Goal: Task Accomplishment & Management: Complete application form

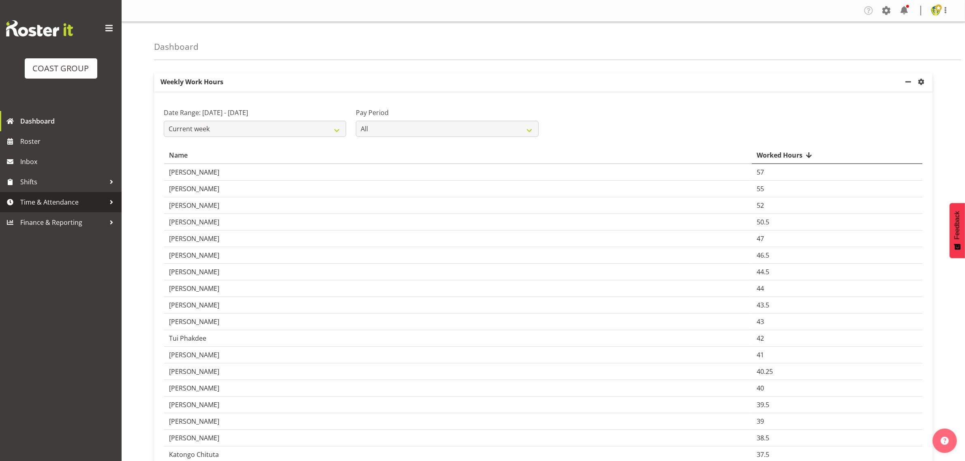
click at [49, 199] on span "Time & Attendance" at bounding box center [62, 202] width 85 height 12
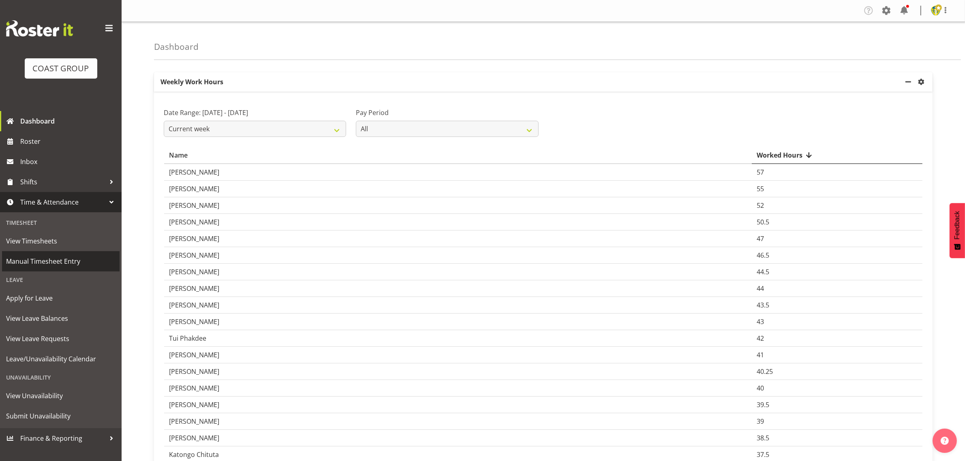
click at [46, 259] on span "Manual Timesheet Entry" at bounding box center [60, 261] width 109 height 12
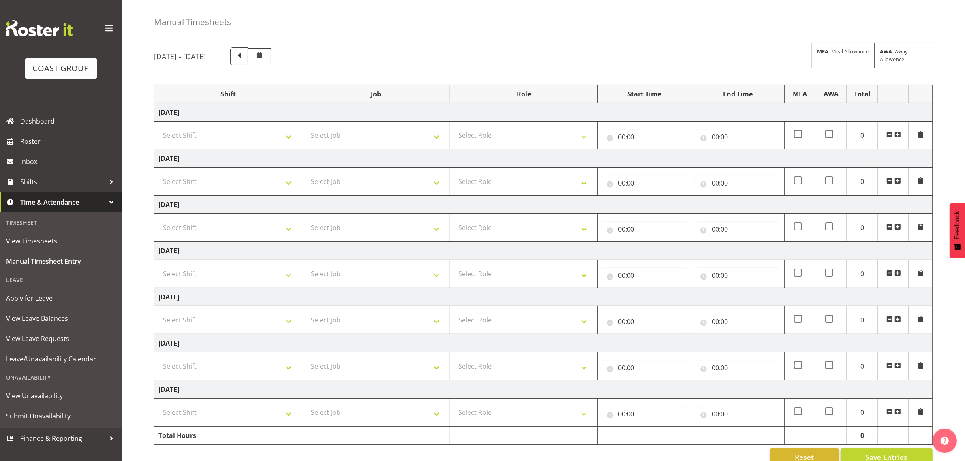
scroll to position [45, 0]
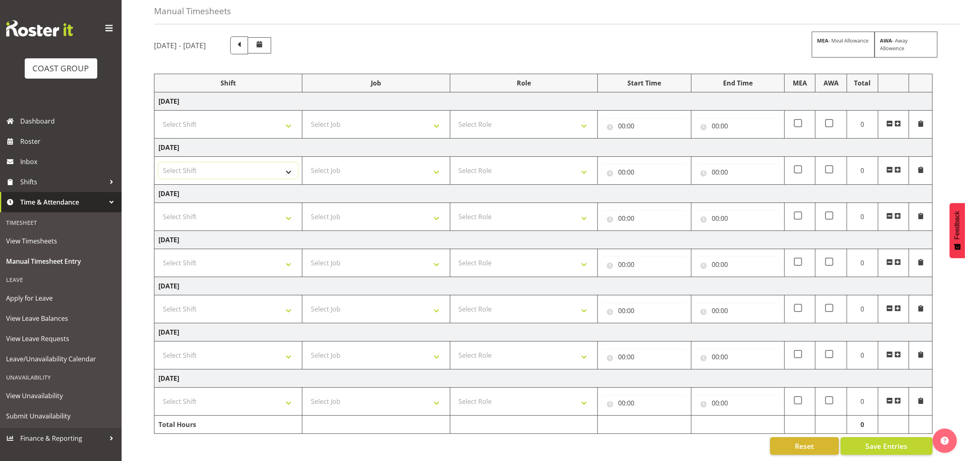
click at [244, 163] on select "Select Shift Break AHICE Break All Blacks casual Break Arts [PERSON_NAME] Break…" at bounding box center [228, 171] width 139 height 16
select select "1404"
click at [159, 163] on select "Select Shift Break AHICE Break All Blacks casual Break Arts [PERSON_NAME] Break…" at bounding box center [228, 171] width 139 height 16
drag, startPoint x: 372, startPoint y: 159, endPoint x: 372, endPoint y: 169, distance: 9.7
click at [372, 163] on select "Select Job 1 Carlton Events 1 [PERSON_NAME][GEOGRAPHIC_DATA] 1 [PERSON_NAME][GE…" at bounding box center [375, 171] width 139 height 16
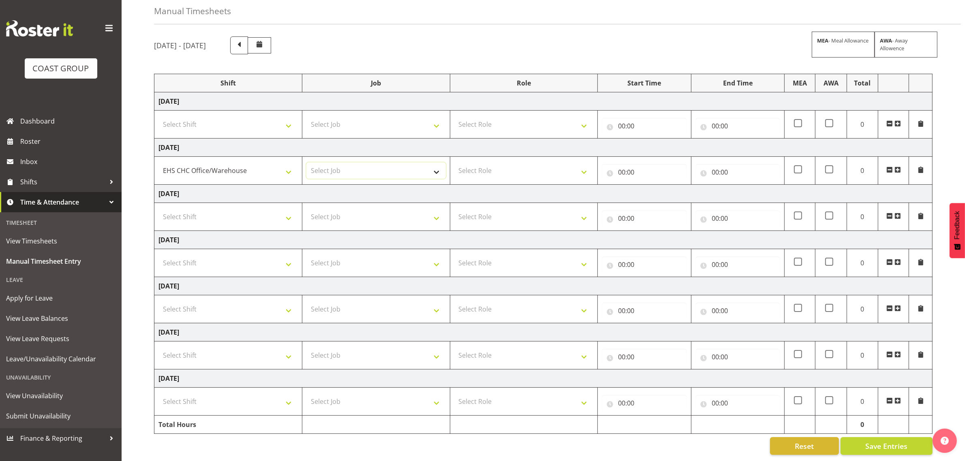
select select "69"
click at [306, 163] on select "Select Job 1 Carlton Events 1 [PERSON_NAME][GEOGRAPHIC_DATA] 1 [PERSON_NAME][GE…" at bounding box center [375, 171] width 139 height 16
click at [507, 163] on select "Select Role ACCOUNT MANAGER Account Manager" at bounding box center [523, 171] width 139 height 16
select select "197"
click at [454, 163] on select "Select Role ACCOUNT MANAGER Account Manager" at bounding box center [523, 171] width 139 height 16
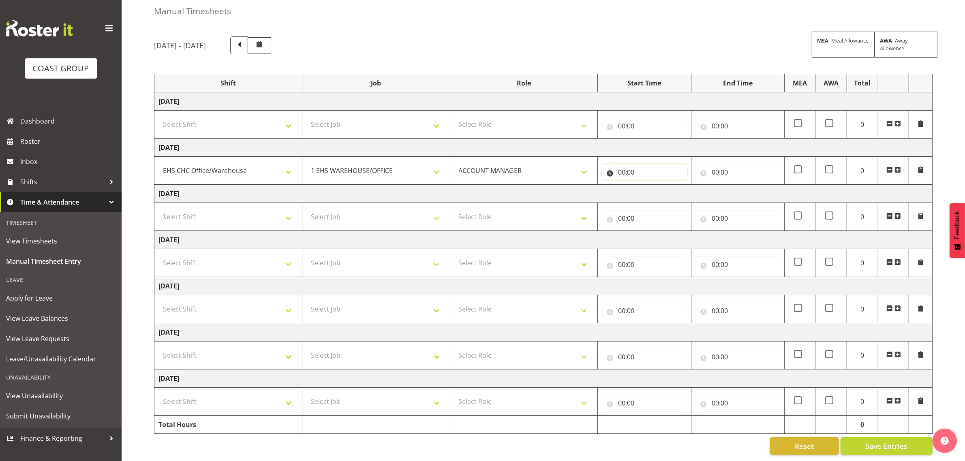
drag, startPoint x: 634, startPoint y: 164, endPoint x: 645, endPoint y: 179, distance: 19.1
click at [634, 164] on input "00:00" at bounding box center [644, 172] width 85 height 16
click at [659, 186] on select "00 01 02 03 04 05 06 07 08 09 10 11 12 13 14 15 16 17 18 19 20 21 22 23" at bounding box center [657, 193] width 18 height 16
select select "8"
click at [648, 185] on select "00 01 02 03 04 05 06 07 08 09 10 11 12 13 14 15 16 17 18 19 20 21 22 23" at bounding box center [657, 193] width 18 height 16
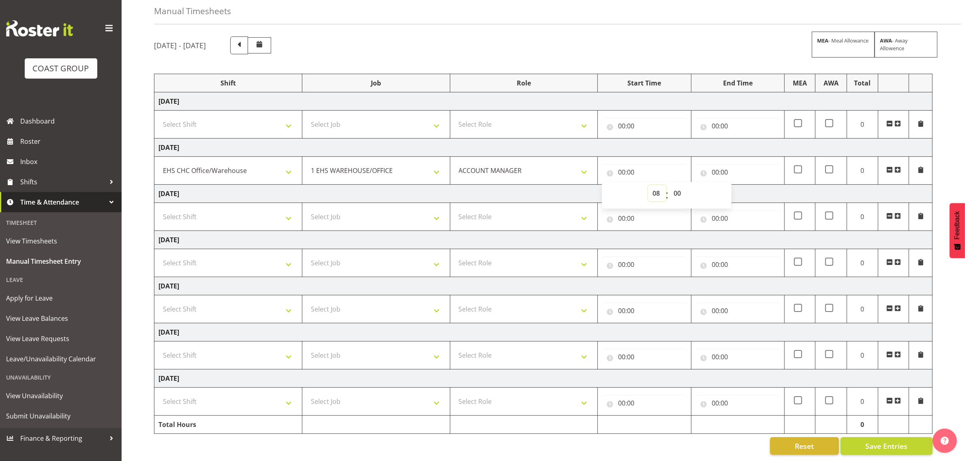
type input "08:00"
click at [732, 164] on input "00:00" at bounding box center [738, 172] width 85 height 16
click at [752, 185] on select "00 01 02 03 04 05 06 07 08 09 10 11 12 13 14 15 16 17 18 19 20 21 22 23" at bounding box center [751, 193] width 18 height 16
select select "17"
click at [742, 185] on select "00 01 02 03 04 05 06 07 08 09 10 11 12 13 14 15 16 17 18 19 20 21 22 23" at bounding box center [751, 193] width 18 height 16
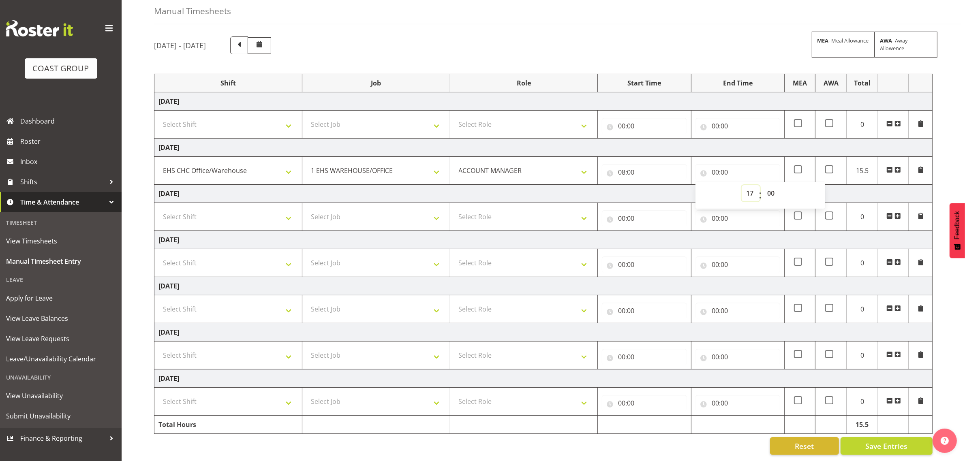
type input "17:00"
click at [955, 138] on div "[DATE] - [DATE] MEA - Meal Allowance AWA - Away Allowence Shift Job Role Start …" at bounding box center [559, 245] width 811 height 431
click at [231, 347] on select "Select Shift Break AHICE Break All Blacks casual Break Arts [PERSON_NAME] Break…" at bounding box center [228, 355] width 139 height 16
select select "1404"
click at [159, 347] on select "Select Shift Break AHICE Break All Blacks casual Break Arts [PERSON_NAME] Break…" at bounding box center [228, 355] width 139 height 16
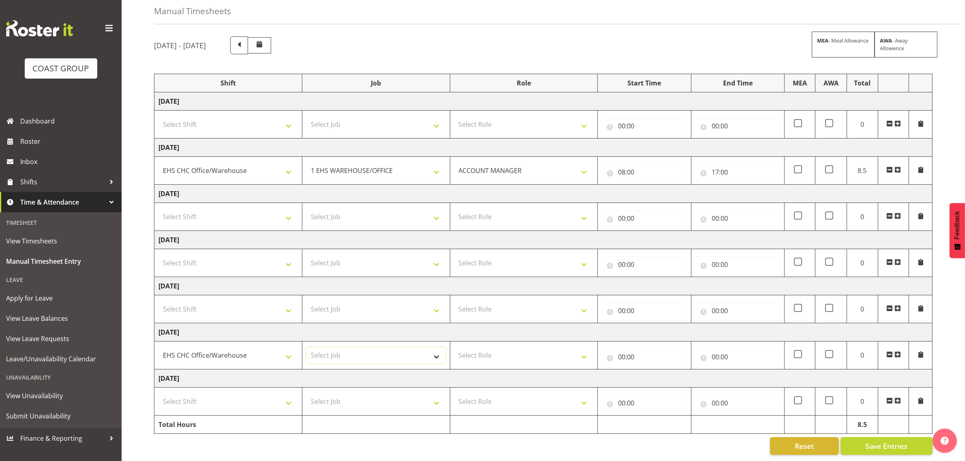
click at [403, 349] on select "Select Job 1 Carlton Events 1 [PERSON_NAME][GEOGRAPHIC_DATA] 1 [PERSON_NAME][GE…" at bounding box center [375, 355] width 139 height 16
select select "69"
click at [306, 347] on select "Select Job 1 Carlton Events 1 [PERSON_NAME][GEOGRAPHIC_DATA] 1 [PERSON_NAME][GE…" at bounding box center [375, 355] width 139 height 16
click at [538, 349] on select "Select Role ACCOUNT MANAGER Account Manager" at bounding box center [523, 355] width 139 height 16
select select "197"
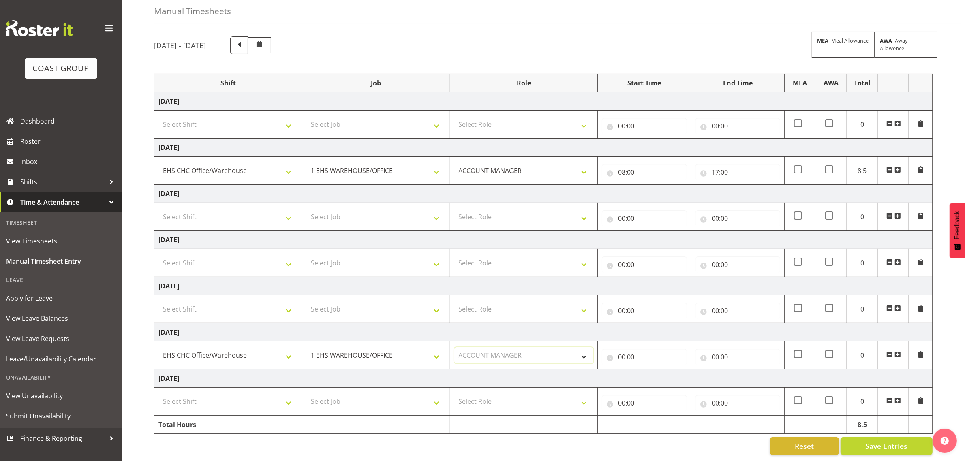
click at [454, 347] on select "Select Role ACCOUNT MANAGER Account Manager" at bounding box center [523, 355] width 139 height 16
click at [663, 351] on input "00:00" at bounding box center [644, 357] width 85 height 16
click at [658, 372] on select "00 01 02 03 04 05 06 07 08 09 10 11 12 13 14 15 16 17 18 19 20 21 22 23" at bounding box center [657, 378] width 18 height 16
select select "11"
click at [648, 370] on select "00 01 02 03 04 05 06 07 08 09 10 11 12 13 14 15 16 17 18 19 20 21 22 23" at bounding box center [657, 378] width 18 height 16
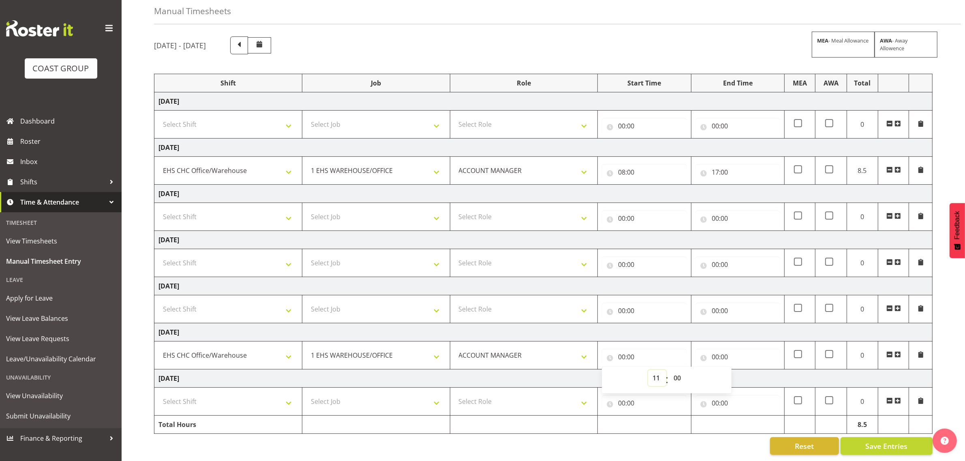
type input "11:00"
click at [738, 349] on input "00:00" at bounding box center [738, 357] width 85 height 16
click at [748, 370] on select "00 01 02 03 04 05 06 07 08 09 10 11 12 13 14 15 16 17 18 19 20 21 22 23" at bounding box center [751, 378] width 18 height 16
select select "15"
click at [742, 370] on select "00 01 02 03 04 05 06 07 08 09 10 11 12 13 14 15 16 17 18 19 20 21 22 23" at bounding box center [751, 378] width 18 height 16
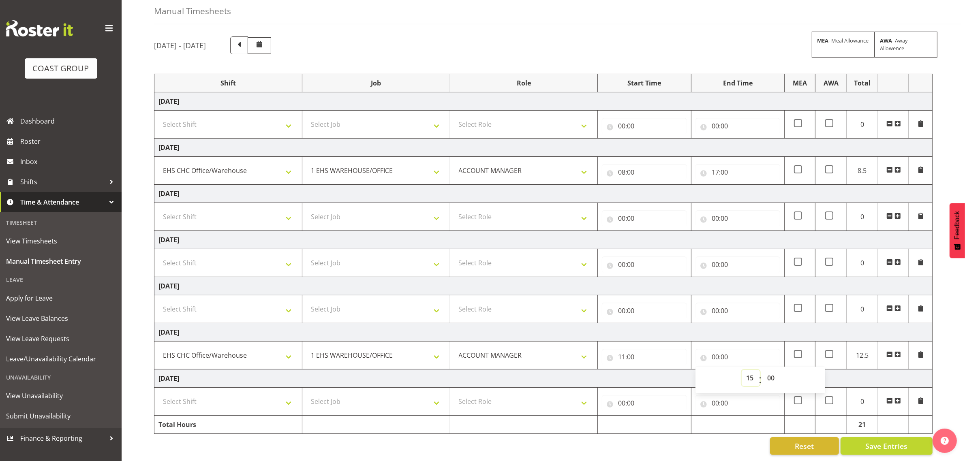
type input "15:00"
click at [949, 333] on div "[DATE] - [DATE] MEA - Meal Allowance AWA - Away Allowence Shift Job Role Start …" at bounding box center [559, 245] width 811 height 431
click at [245, 394] on select "Select Shift Break AHICE Break All Blacks casual Break Arts [PERSON_NAME] Break…" at bounding box center [228, 402] width 139 height 16
select select "1404"
click at [159, 394] on select "Select Shift Break AHICE Break All Blacks casual Break Arts [PERSON_NAME] Break…" at bounding box center [228, 402] width 139 height 16
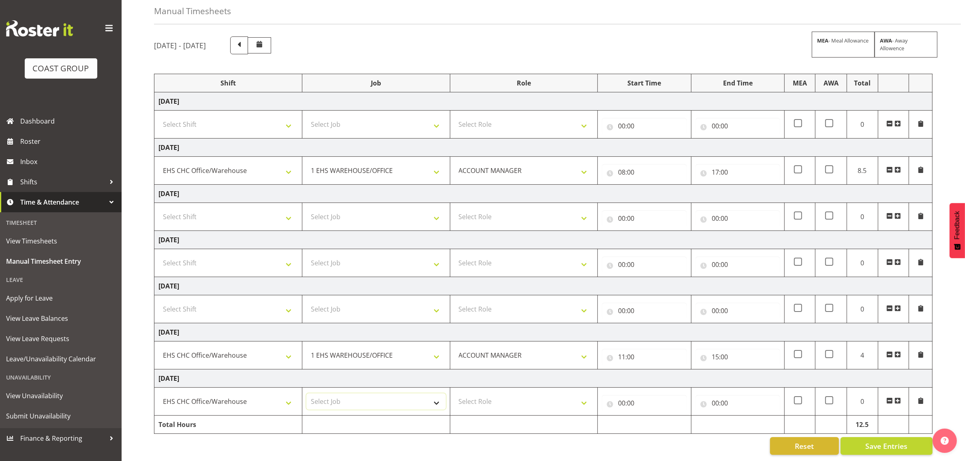
click at [359, 394] on select "Select Job 1 Carlton Events 1 [PERSON_NAME][GEOGRAPHIC_DATA] 1 [PERSON_NAME][GE…" at bounding box center [375, 402] width 139 height 16
select select "69"
click at [306, 394] on select "Select Job 1 Carlton Events 1 [PERSON_NAME][GEOGRAPHIC_DATA] 1 [PERSON_NAME][GE…" at bounding box center [375, 402] width 139 height 16
click at [497, 399] on select "Select Role ACCOUNT MANAGER Account Manager" at bounding box center [523, 402] width 139 height 16
select select "197"
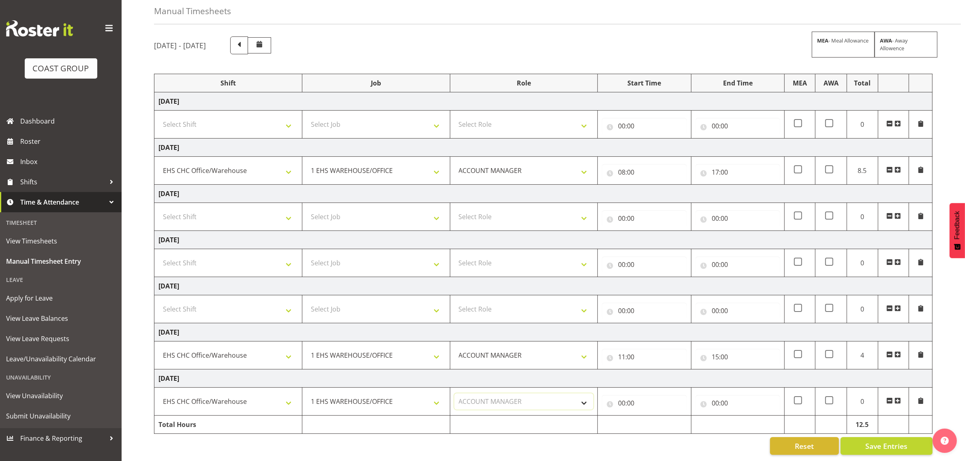
click at [454, 394] on select "Select Role ACCOUNT MANAGER Account Manager" at bounding box center [523, 402] width 139 height 16
click at [633, 398] on input "00:00" at bounding box center [644, 403] width 85 height 16
drag, startPoint x: 658, startPoint y: 420, endPoint x: 658, endPoint y: 412, distance: 7.7
click at [658, 420] on select "00 01 02 03 04 05 06 07 08 09 10 11 12 13 14 15 16 17 18 19 20 21 22 23" at bounding box center [657, 424] width 18 height 16
select select "8"
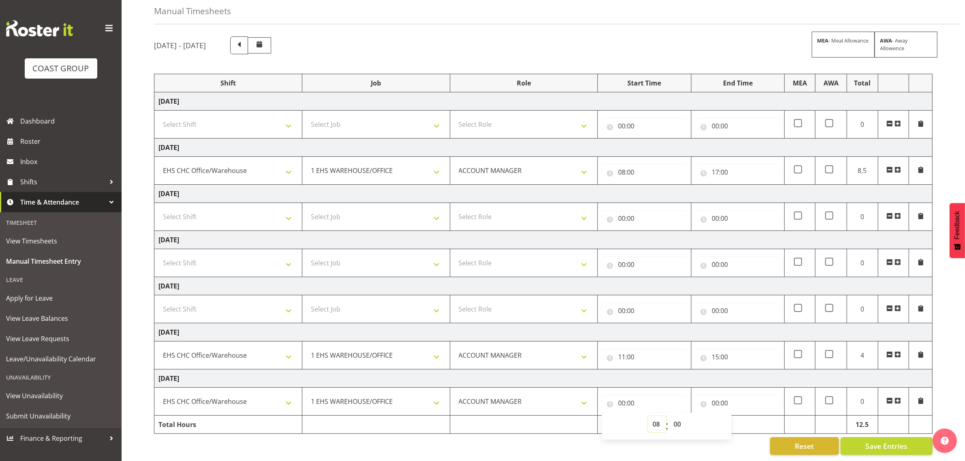
click at [648, 416] on select "00 01 02 03 04 05 06 07 08 09 10 11 12 13 14 15 16 17 18 19 20 21 22 23" at bounding box center [657, 424] width 18 height 16
type input "08:00"
click at [678, 416] on select "00 01 02 03 04 05 06 07 08 09 10 11 12 13 14 15 16 17 18 19 20 21 22 23 24 25 2…" at bounding box center [678, 424] width 18 height 16
select select "15"
click at [669, 416] on select "00 01 02 03 04 05 06 07 08 09 10 11 12 13 14 15 16 17 18 19 20 21 22 23 24 25 2…" at bounding box center [678, 424] width 18 height 16
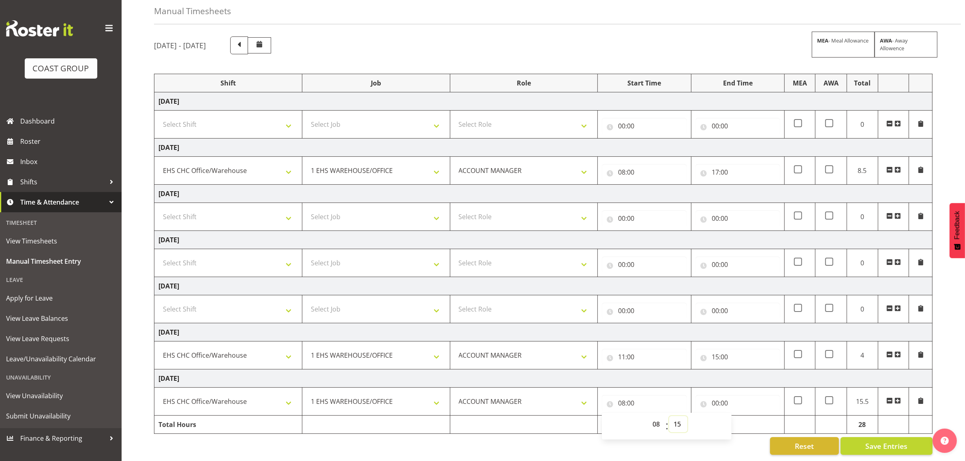
type input "08:15"
click at [726, 396] on input "00:00" at bounding box center [738, 403] width 85 height 16
click at [754, 416] on select "00 01 02 03 04 05 06 07 08 09 10 11 12 13 14 15 16 17 18 19 20 21 22 23" at bounding box center [751, 424] width 18 height 16
select select "16"
click at [742, 416] on select "00 01 02 03 04 05 06 07 08 09 10 11 12 13 14 15 16 17 18 19 20 21 22 23" at bounding box center [751, 424] width 18 height 16
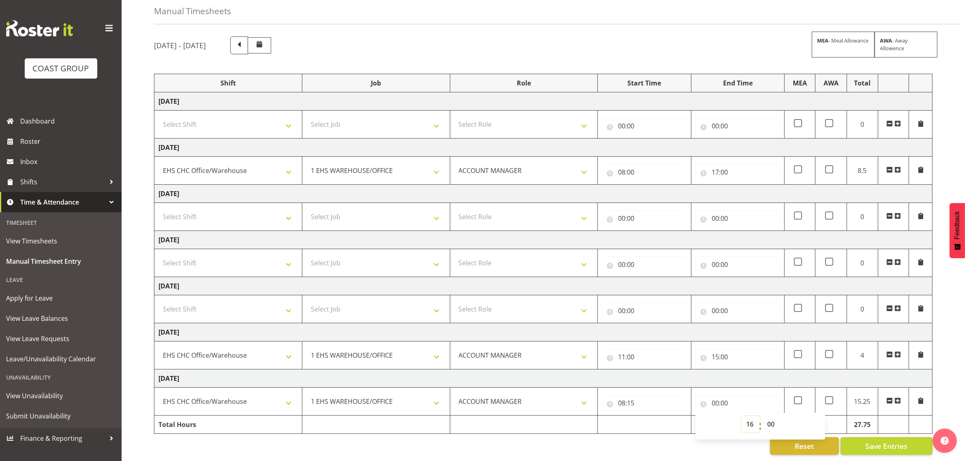
type input "16:00"
click at [772, 416] on select "00 01 02 03 04 05 06 07 08 09 10 11 12 13 14 15 16 17 18 19 20 21 22 23 24 25 2…" at bounding box center [772, 424] width 18 height 16
select select "45"
click at [763, 416] on select "00 01 02 03 04 05 06 07 08 09 10 11 12 13 14 15 16 17 18 19 20 21 22 23 24 25 2…" at bounding box center [772, 424] width 18 height 16
type input "16:45"
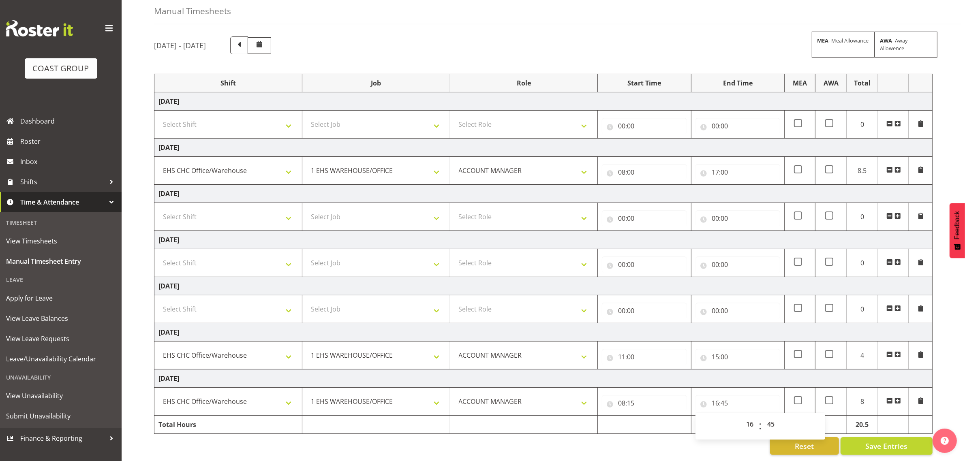
click at [942, 371] on div "[DATE] - [DATE] MEA - Meal Allowance AWA - Away Allowence Shift Job Role Start …" at bounding box center [559, 245] width 811 height 431
click at [884, 441] on span "Save Entries" at bounding box center [886, 446] width 42 height 11
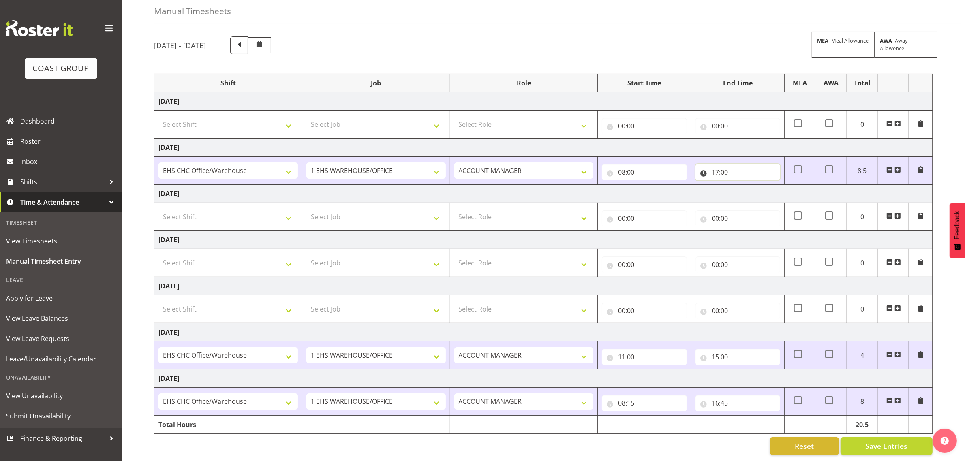
click at [736, 164] on input "17:00" at bounding box center [738, 172] width 85 height 16
click at [750, 185] on select "00 01 02 03 04 05 06 07 08 09 10 11 12 13 14 15 16 17 18 19 20 21 22 23" at bounding box center [751, 193] width 18 height 16
select select "16"
click at [742, 185] on select "00 01 02 03 04 05 06 07 08 09 10 11 12 13 14 15 16 17 18 19 20 21 22 23" at bounding box center [751, 193] width 18 height 16
type input "16:00"
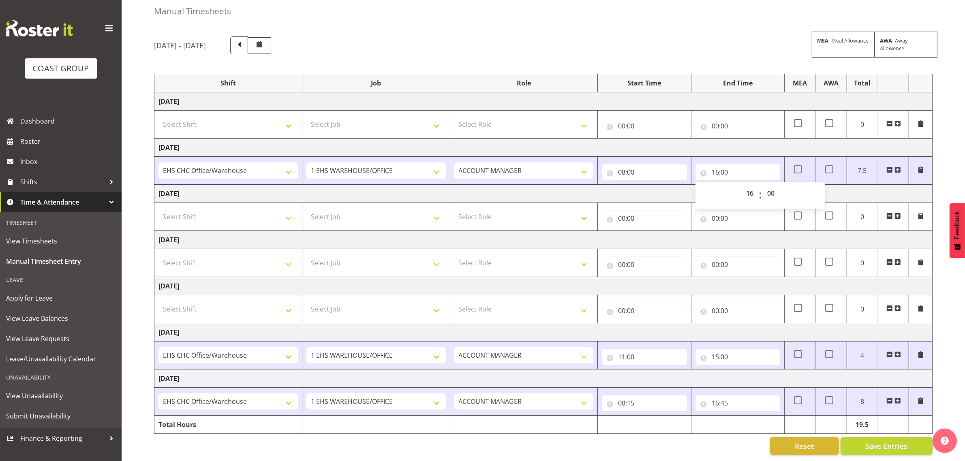
click at [898, 167] on span at bounding box center [898, 170] width 6 height 6
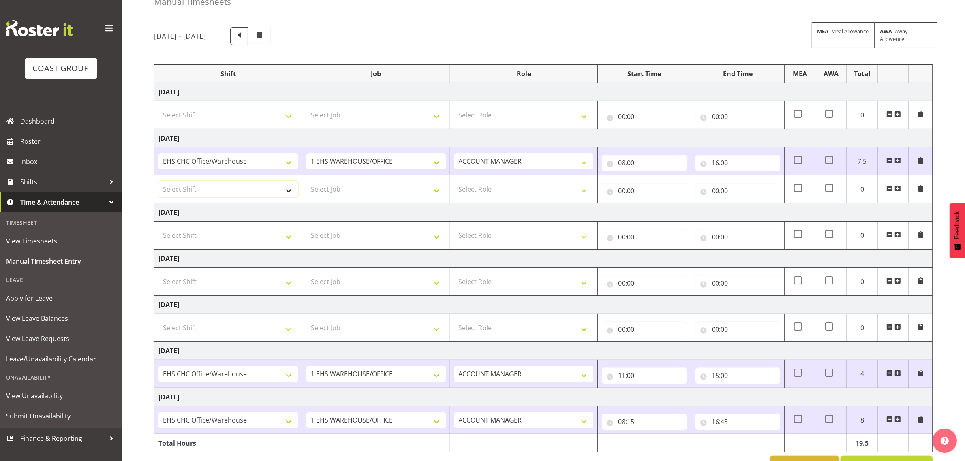
click at [231, 187] on select "Select Shift Break AHICE Break All Blacks casual Break Arts [PERSON_NAME] Break…" at bounding box center [228, 189] width 139 height 16
select select "80017"
click at [159, 182] on select "Select Shift Break AHICE Break All Blacks casual Break Arts [PERSON_NAME] Break…" at bounding box center [228, 189] width 139 height 16
click at [376, 193] on select "Select Job 1 Carlton Events 1 [PERSON_NAME][GEOGRAPHIC_DATA] 1 [PERSON_NAME][GE…" at bounding box center [375, 189] width 139 height 16
select select "69"
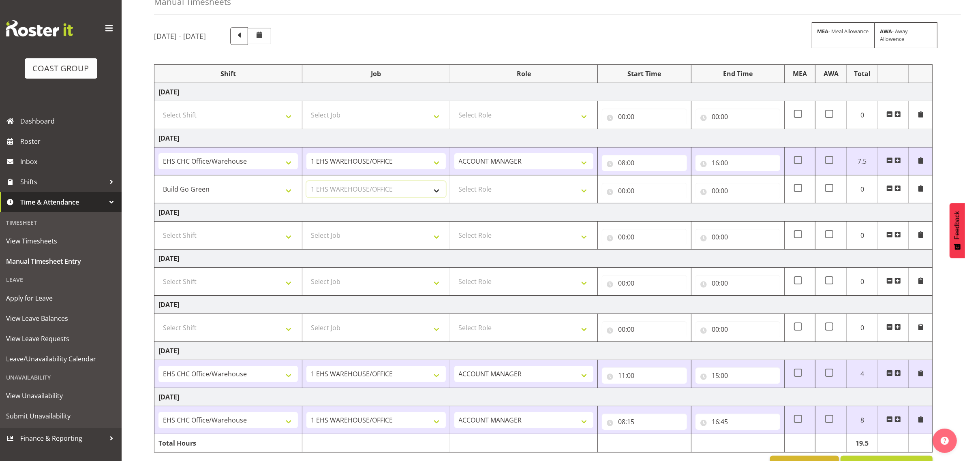
click at [306, 182] on select "Select Job 1 Carlton Events 1 [PERSON_NAME][GEOGRAPHIC_DATA] 1 [PERSON_NAME][GE…" at bounding box center [375, 189] width 139 height 16
click at [546, 191] on select "Select Role ACCOUNT MANAGER Account Manager" at bounding box center [523, 189] width 139 height 16
select select "197"
click at [454, 182] on select "Select Role ACCOUNT MANAGER Account Manager" at bounding box center [523, 189] width 139 height 16
drag, startPoint x: 645, startPoint y: 193, endPoint x: 649, endPoint y: 201, distance: 8.7
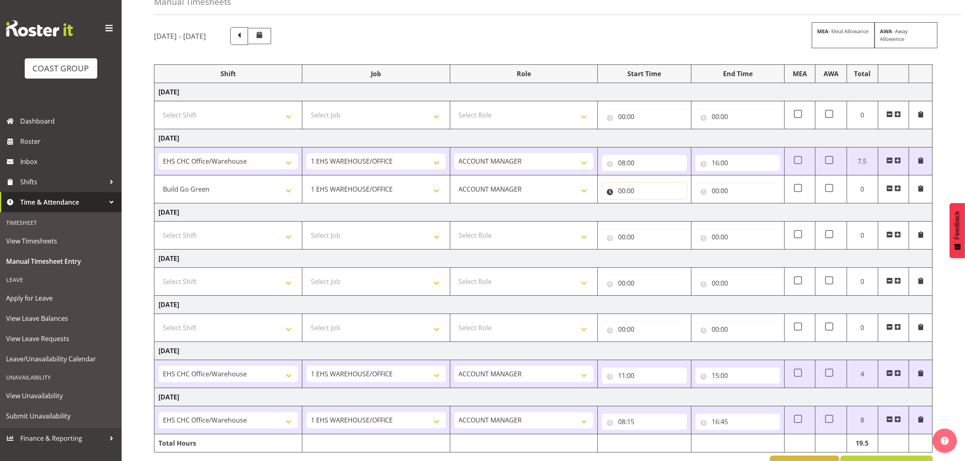
click at [645, 193] on input "00:00" at bounding box center [644, 191] width 85 height 16
click at [652, 210] on select "00 01 02 03 04 05 06 07 08 09 10 11 12 13 14 15 16 17 18 19 20 21 22 23" at bounding box center [657, 212] width 18 height 16
select select "16"
click at [648, 205] on select "00 01 02 03 04 05 06 07 08 09 10 11 12 13 14 15 16 17 18 19 20 21 22 23" at bounding box center [657, 212] width 18 height 16
type input "16:00"
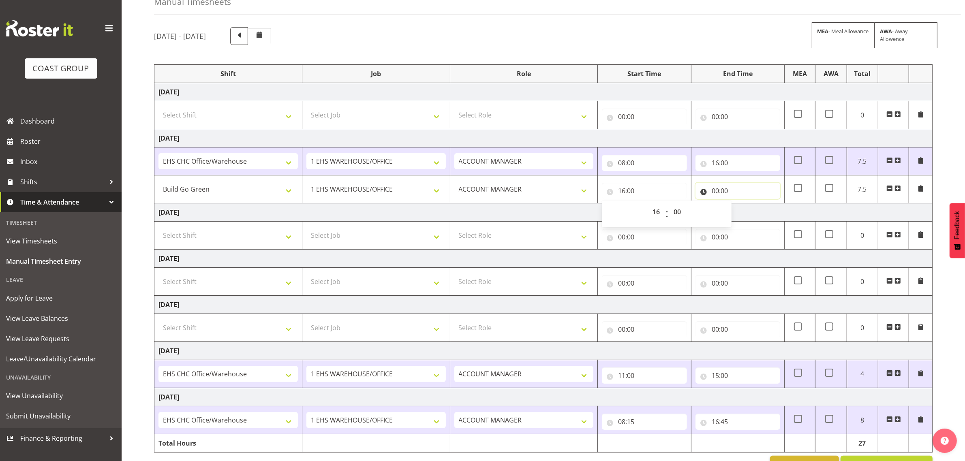
click at [728, 189] on input "00:00" at bounding box center [738, 191] width 85 height 16
click at [751, 215] on select "00 01 02 03 04 05 06 07 08 09 10 11 12 13 14 15 16 17 18 19 20 21 22 23" at bounding box center [751, 212] width 18 height 16
select select "17"
click at [742, 205] on select "00 01 02 03 04 05 06 07 08 09 10 11 12 13 14 15 16 17 18 19 20 21 22 23" at bounding box center [751, 212] width 18 height 16
type input "17:00"
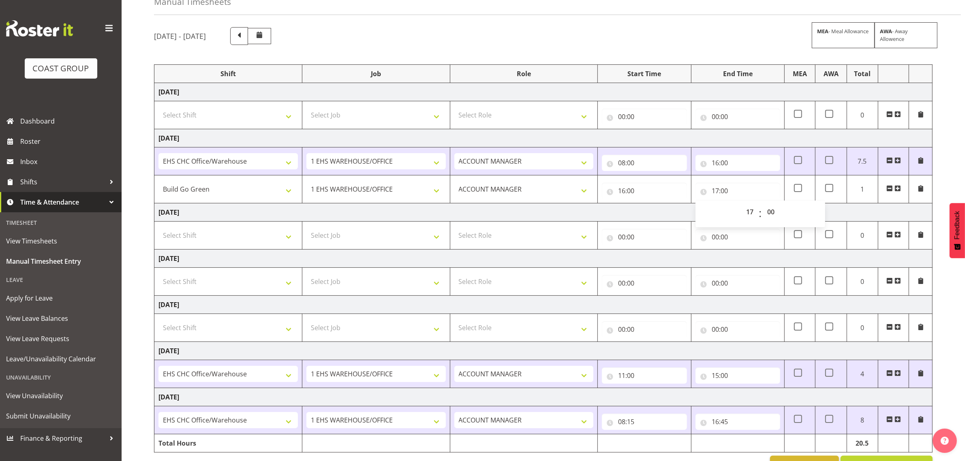
click at [943, 219] on div "[DATE] - [DATE] MEA - Meal Allowance AWA - Away Allowence Shift Job Role Start …" at bounding box center [559, 250] width 811 height 459
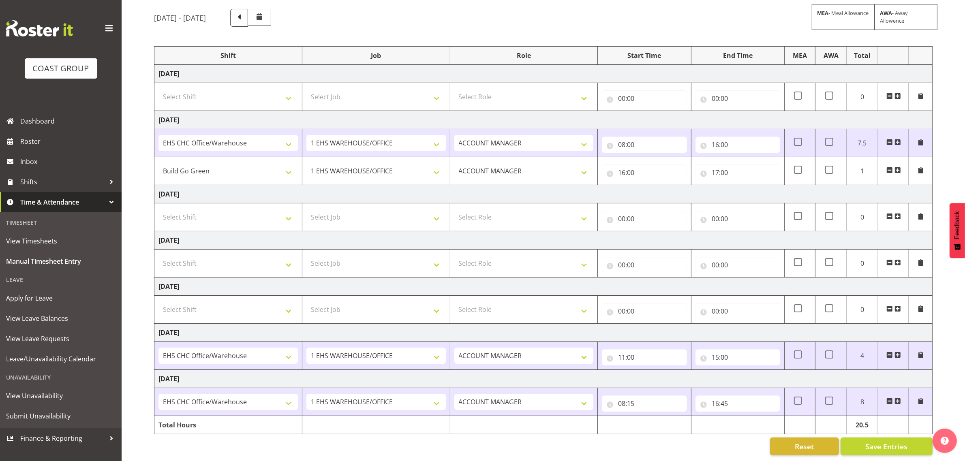
scroll to position [73, 0]
click at [882, 441] on span "Save Entries" at bounding box center [886, 446] width 42 height 11
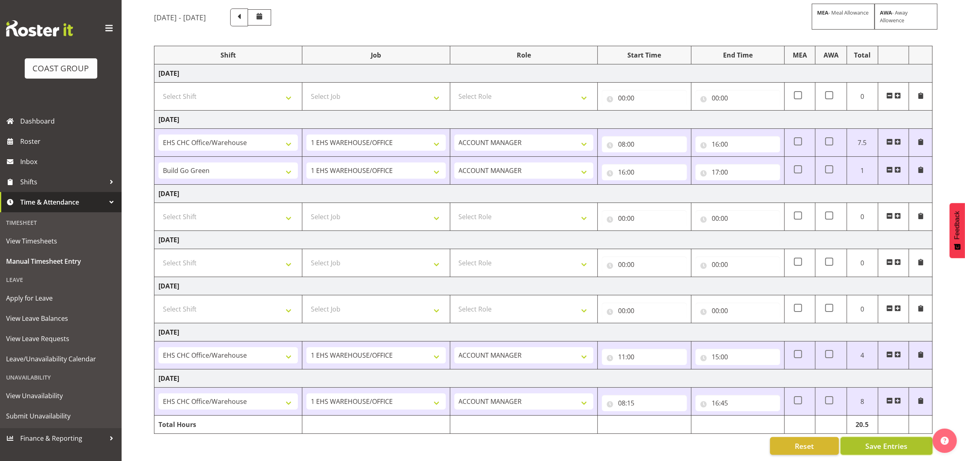
click at [890, 441] on span "Save Entries" at bounding box center [886, 446] width 42 height 11
